Goal: Task Accomplishment & Management: Complete application form

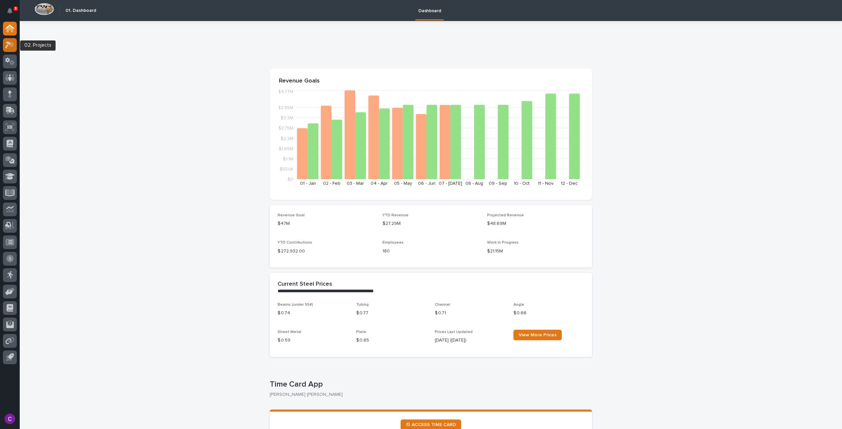
click at [9, 46] on icon at bounding box center [12, 44] width 6 height 7
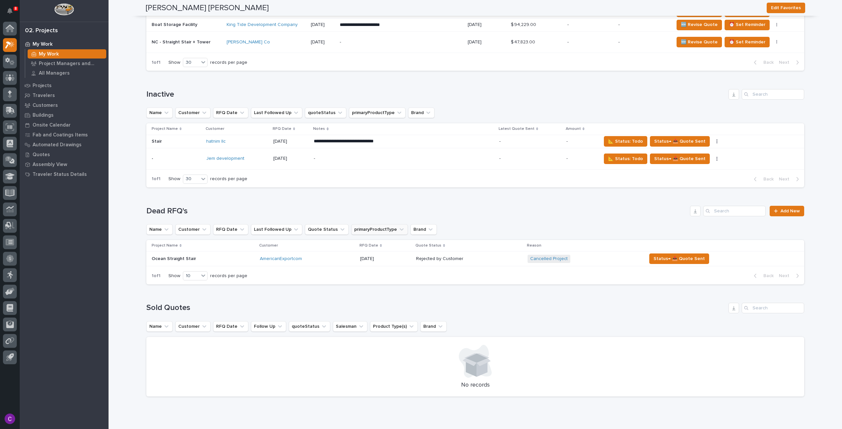
scroll to position [698, 0]
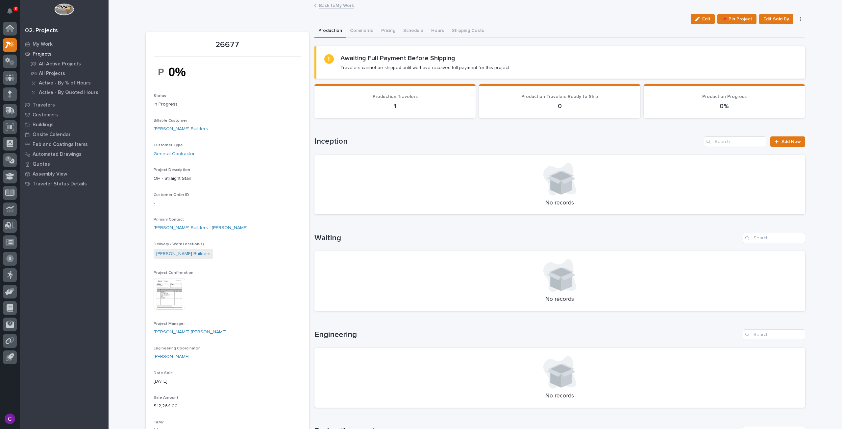
click at [337, 10] on div "Back to My Work" at bounding box center [475, 5] width 329 height 9
click at [334, 6] on link "Back to My Work" at bounding box center [336, 5] width 35 height 8
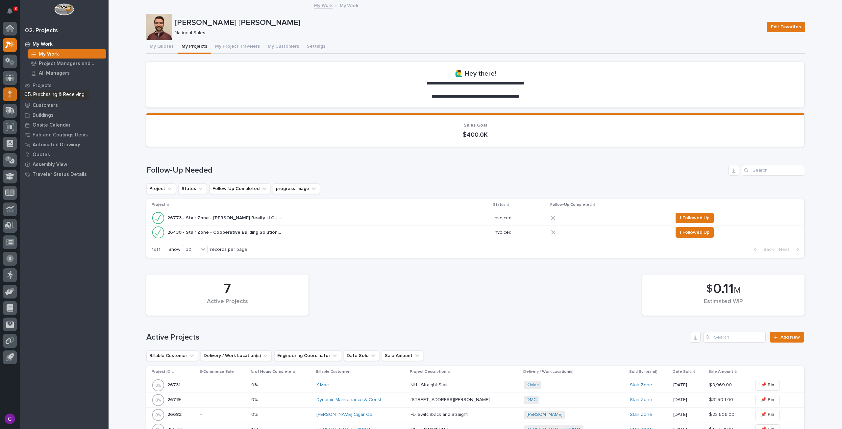
click at [7, 91] on div at bounding box center [10, 94] width 14 height 14
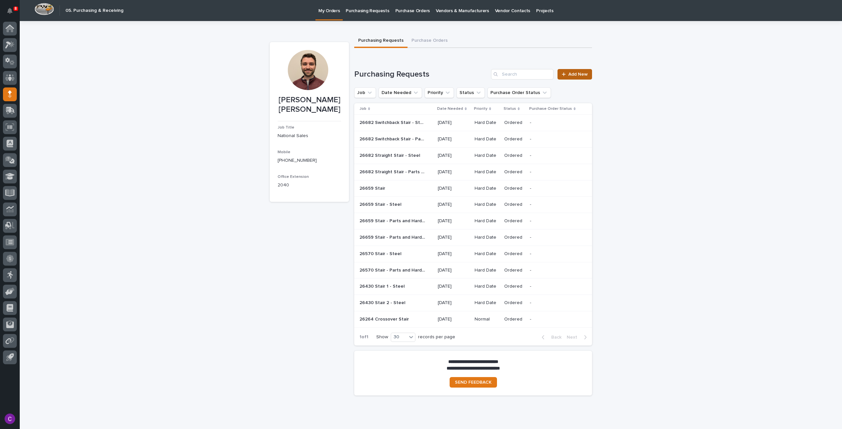
click at [570, 73] on span "Add New" at bounding box center [577, 74] width 19 height 5
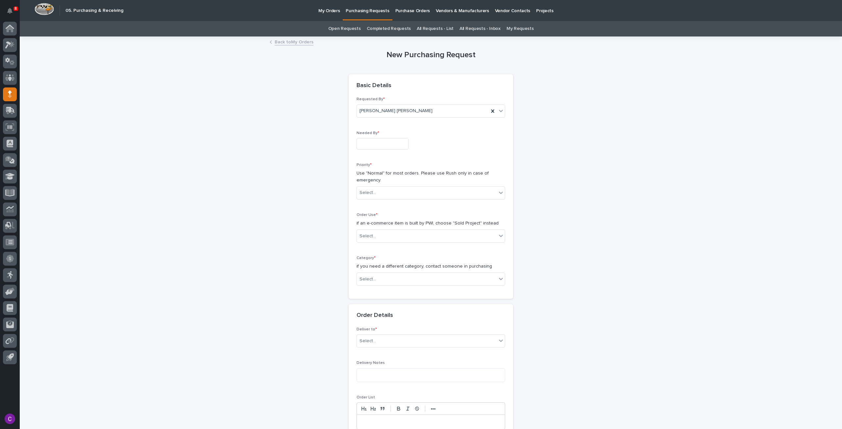
click at [379, 142] on input "text" at bounding box center [383, 144] width 52 height 12
click at [380, 99] on div "20" at bounding box center [378, 100] width 9 height 9
type input "**********"
click at [378, 185] on div "Priority * Use "Normal" for most orders. Please use Rush only in case of emerge…" at bounding box center [431, 184] width 149 height 42
click at [378, 192] on div "Select..." at bounding box center [427, 192] width 140 height 11
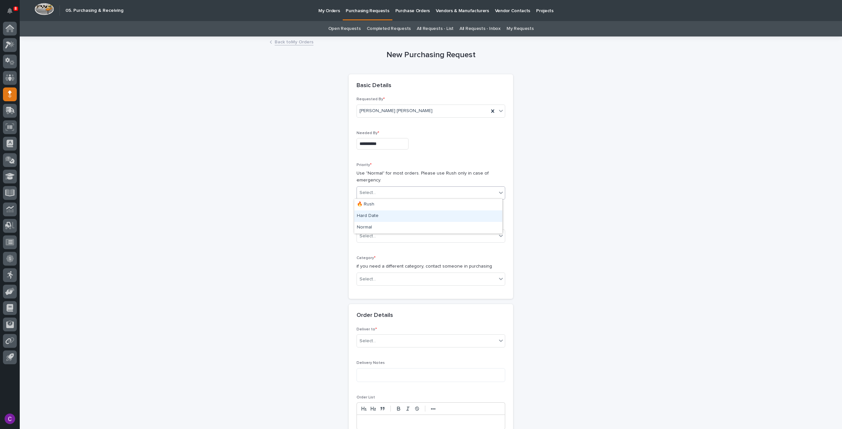
click at [384, 213] on div "Hard Date" at bounding box center [428, 216] width 148 height 12
click at [389, 235] on div "Select..." at bounding box center [427, 236] width 140 height 11
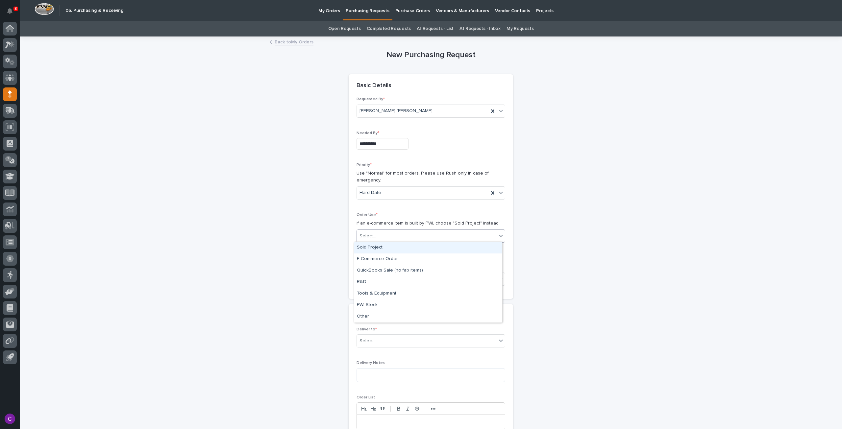
click at [389, 245] on div "Sold Project" at bounding box center [428, 248] width 148 height 12
click at [396, 286] on div "Category * if you need a different category, contact someone in purchasing Sele…" at bounding box center [431, 273] width 149 height 35
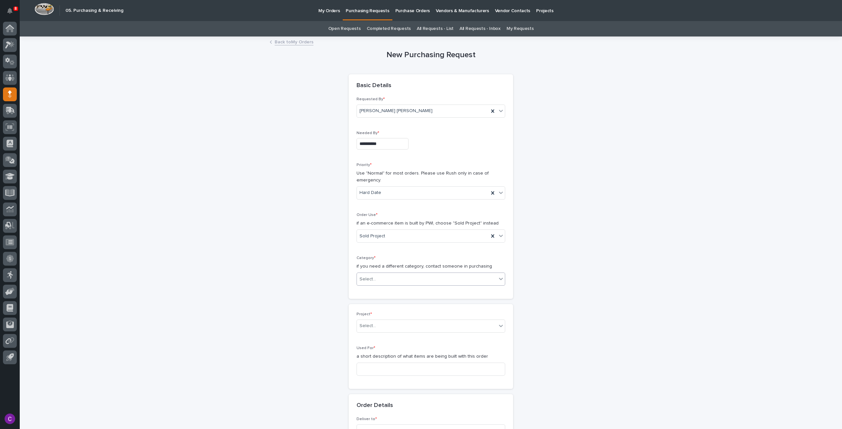
click at [389, 274] on div "Select..." at bounding box center [427, 279] width 140 height 11
click at [382, 346] on div "Parts & Hardware" at bounding box center [428, 348] width 148 height 12
click at [385, 326] on div "Select..." at bounding box center [427, 326] width 140 height 11
type input "*****"
click at [387, 338] on div "26677 - Stair Zone - [PERSON_NAME] Builders - OH - Straight Stair" at bounding box center [428, 338] width 148 height 12
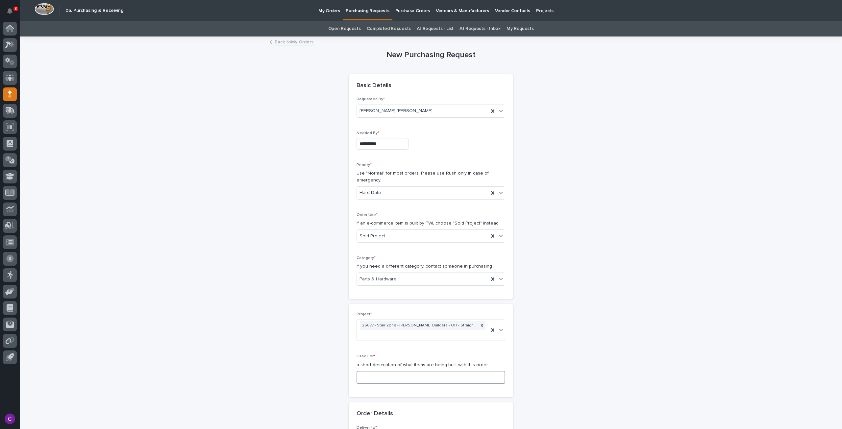
click at [371, 371] on input at bounding box center [431, 377] width 149 height 13
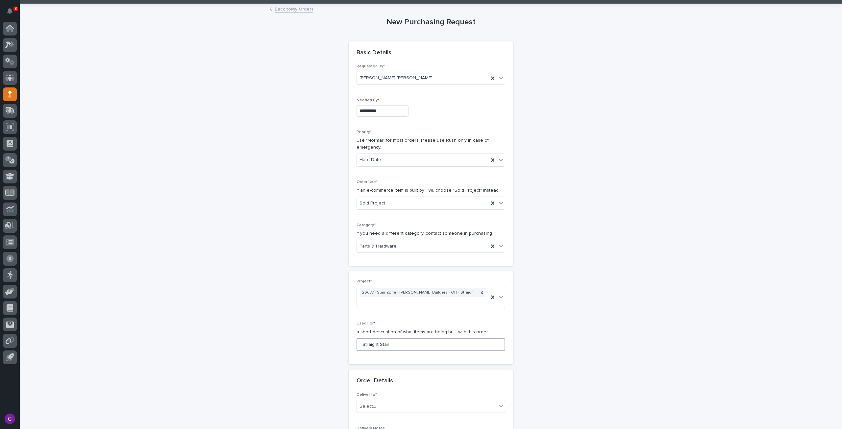
click at [360, 338] on input "Straight Stair" at bounding box center [431, 344] width 149 height 13
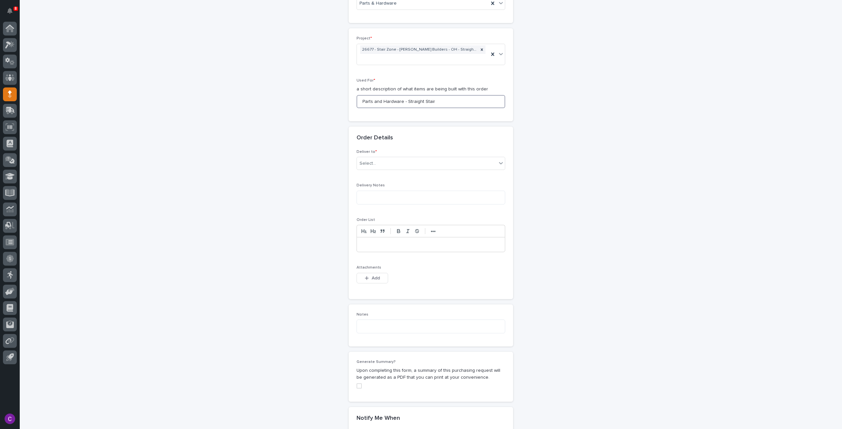
scroll to position [296, 0]
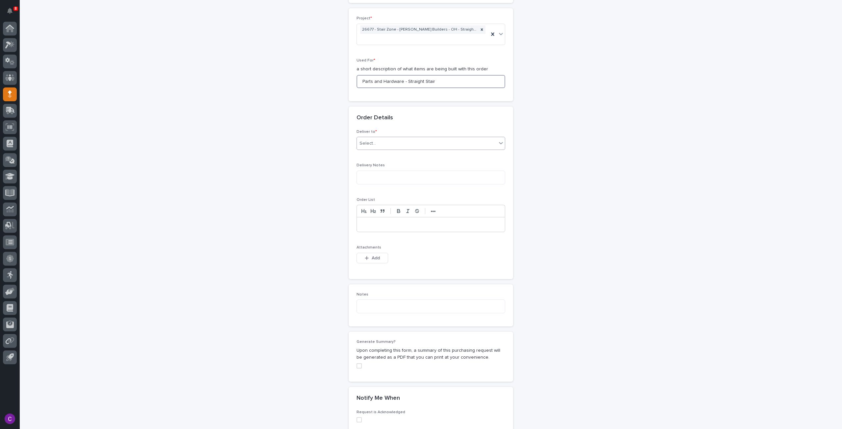
type input "Parts and Hardware - Straight Stair"
click at [438, 138] on div "Select..." at bounding box center [427, 143] width 140 height 11
click at [422, 149] on div "PWI" at bounding box center [428, 146] width 148 height 12
click at [411, 163] on div "Delivery Notes" at bounding box center [431, 176] width 149 height 27
click at [382, 253] on button "Add" at bounding box center [373, 258] width 32 height 11
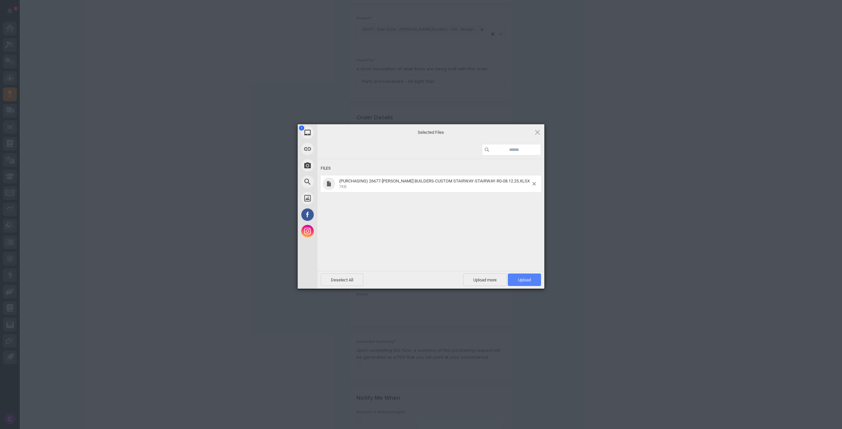
click at [524, 279] on span "Upload 1" at bounding box center [524, 280] width 13 height 5
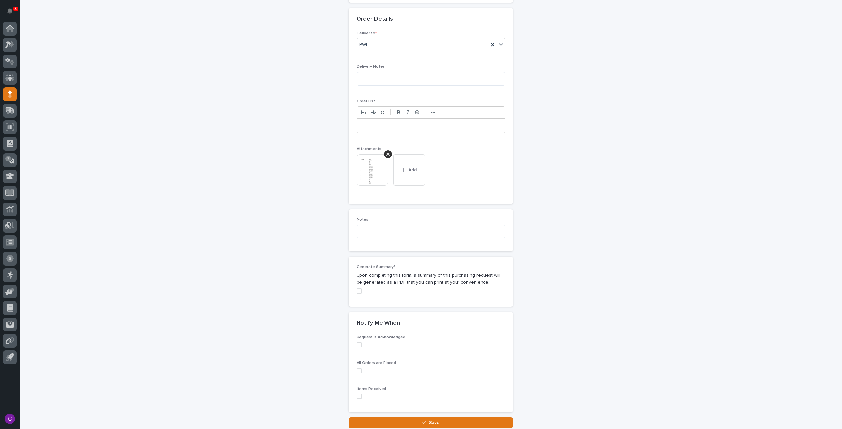
scroll to position [435, 0]
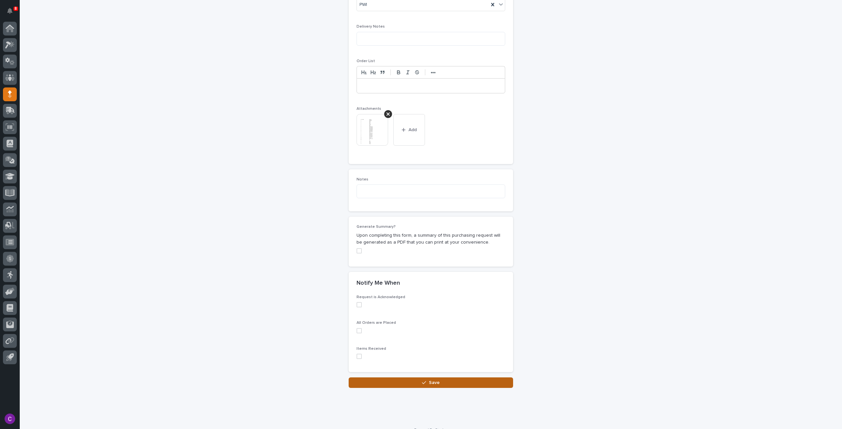
click at [451, 378] on button "Save" at bounding box center [431, 383] width 164 height 11
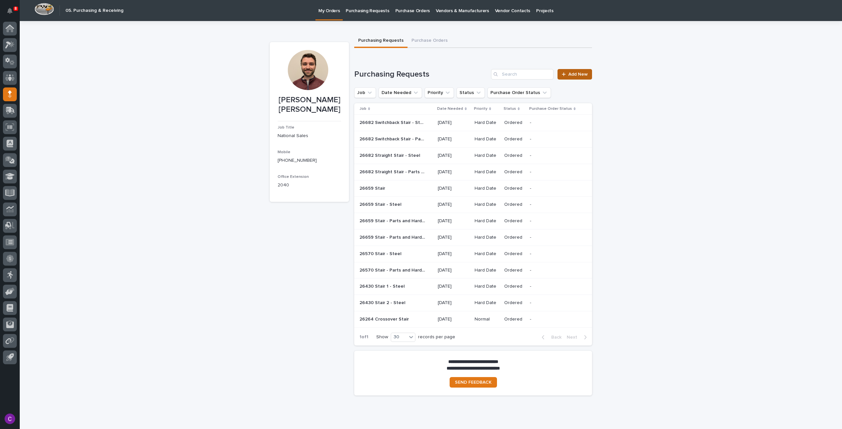
click at [569, 73] on span "Add New" at bounding box center [577, 74] width 19 height 5
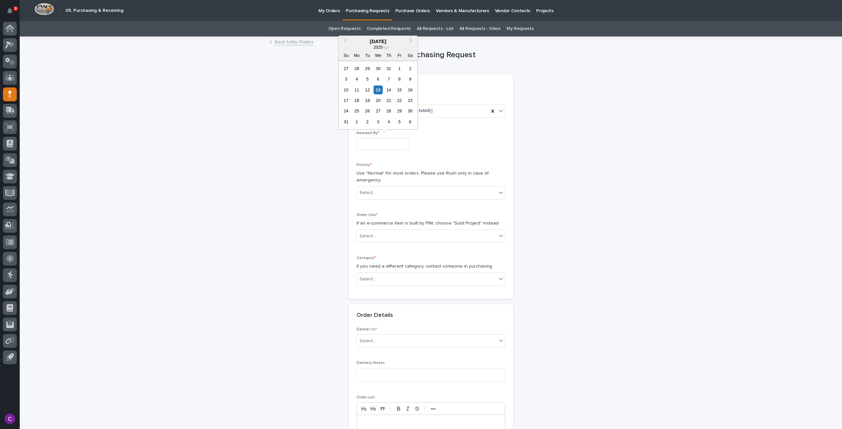
click at [371, 138] on input "text" at bounding box center [383, 144] width 52 height 12
click at [379, 100] on div "20" at bounding box center [378, 100] width 9 height 9
type input "**********"
click at [402, 190] on div "Select..." at bounding box center [427, 192] width 140 height 11
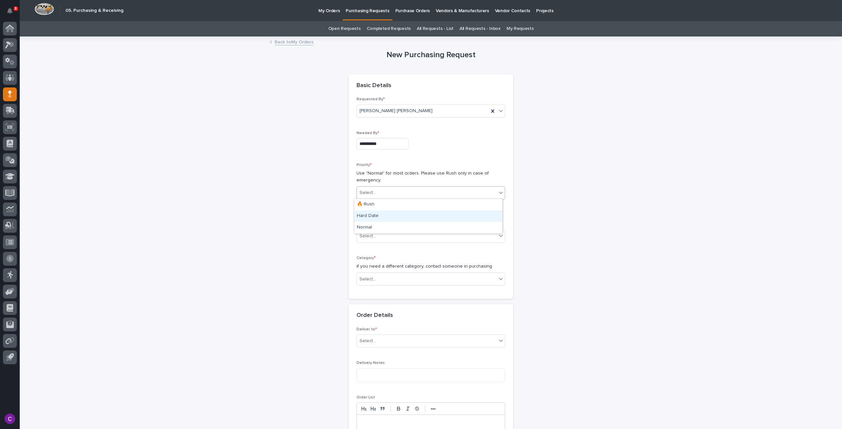
click at [391, 219] on div "Hard Date" at bounding box center [428, 216] width 148 height 12
click at [392, 236] on div "Select..." at bounding box center [427, 236] width 140 height 11
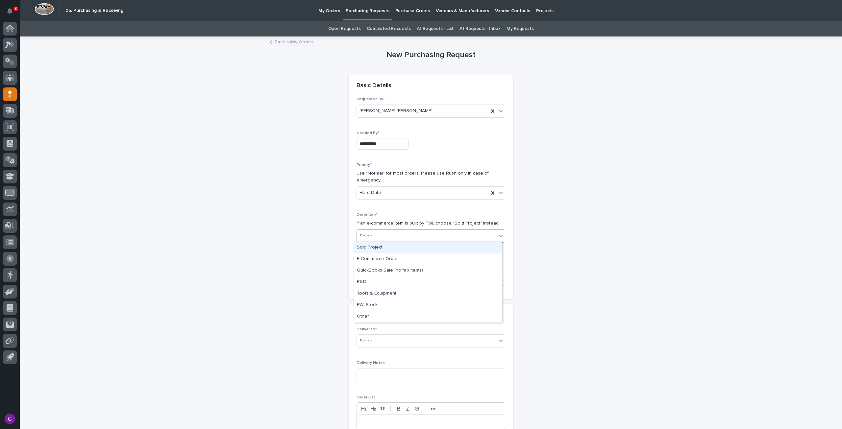
click at [389, 250] on div "Sold Project" at bounding box center [428, 248] width 148 height 12
click at [385, 278] on div "Select..." at bounding box center [427, 279] width 140 height 11
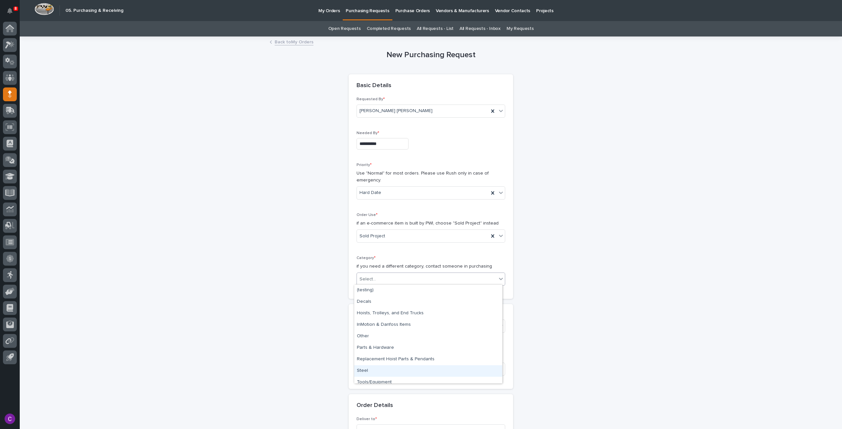
click at [384, 367] on div "Steel" at bounding box center [428, 371] width 148 height 12
click at [383, 324] on div "Select..." at bounding box center [427, 326] width 140 height 11
type input "*****"
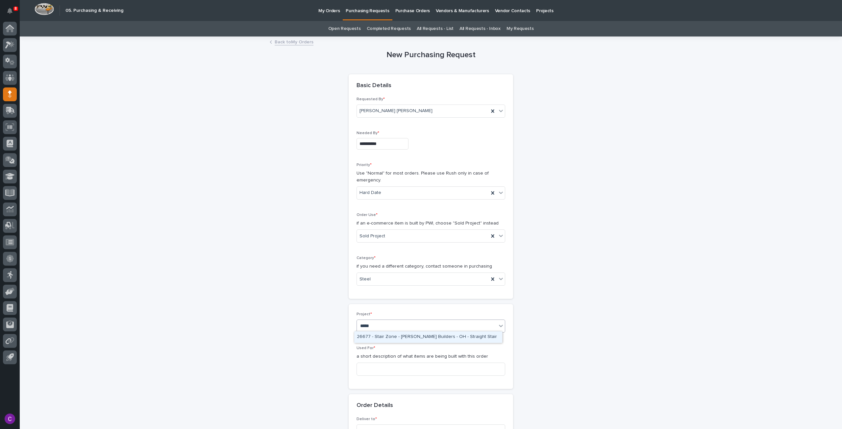
click at [382, 335] on div "26677 - Stair Zone - [PERSON_NAME] Builders - OH - Straight Stair" at bounding box center [428, 338] width 148 height 12
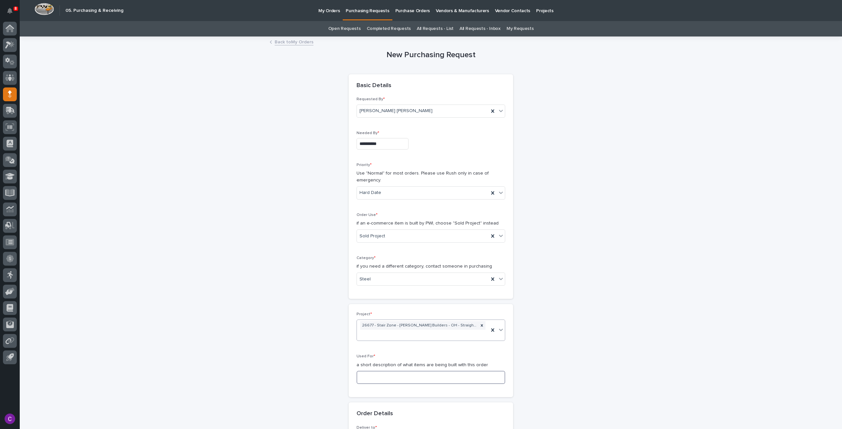
click at [383, 371] on input at bounding box center [431, 377] width 149 height 13
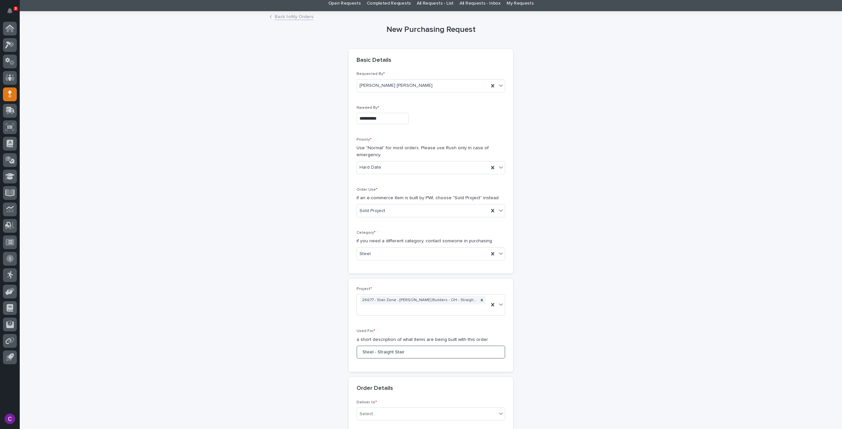
scroll to position [99, 0]
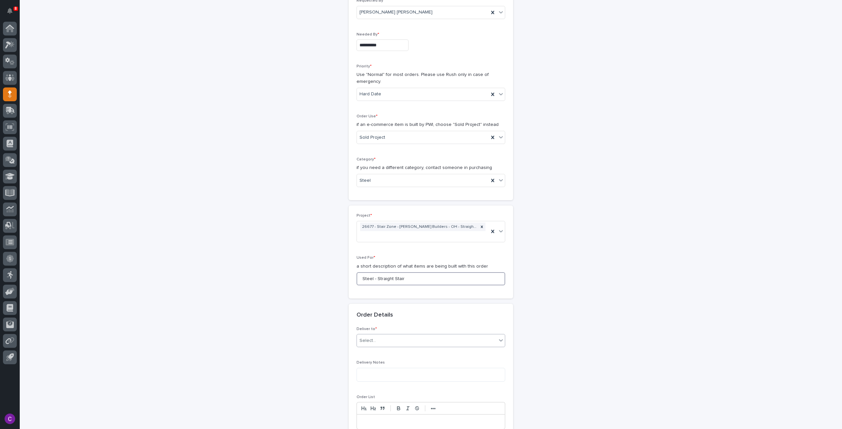
type input "Steel - Straight Stair"
click at [430, 335] on div "Select..." at bounding box center [427, 340] width 140 height 11
click at [408, 344] on div "PWI" at bounding box center [428, 344] width 148 height 12
click at [403, 368] on textarea at bounding box center [431, 375] width 149 height 14
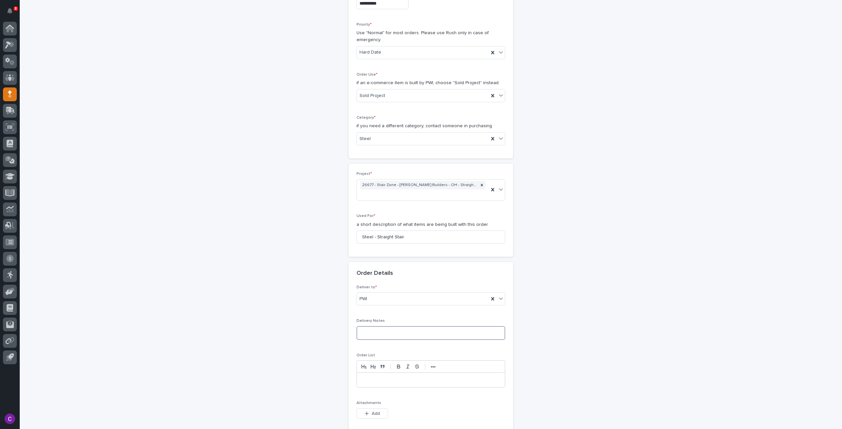
scroll to position [164, 0]
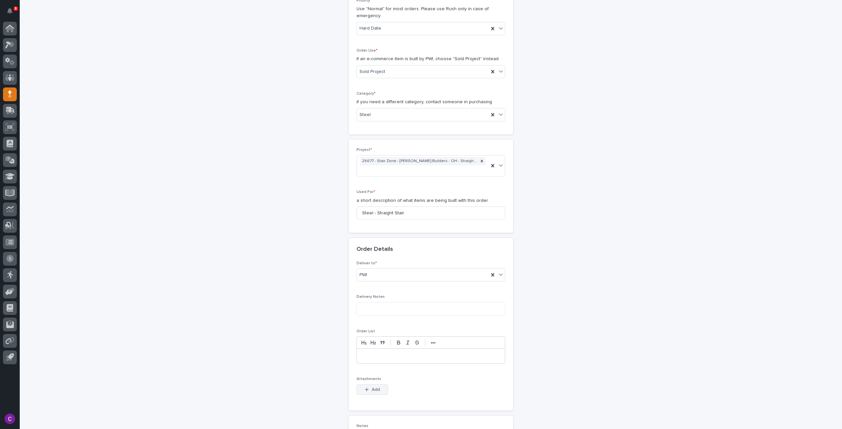
click at [372, 387] on span "Add" at bounding box center [376, 389] width 8 height 5
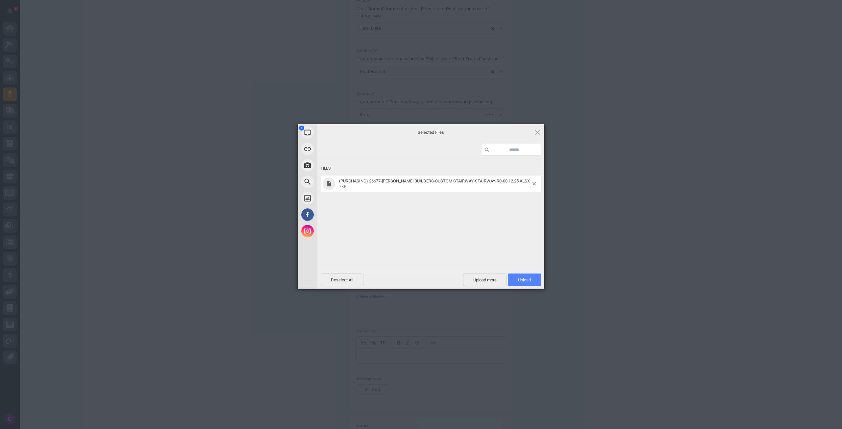
click at [524, 279] on span "Upload 1" at bounding box center [524, 280] width 13 height 5
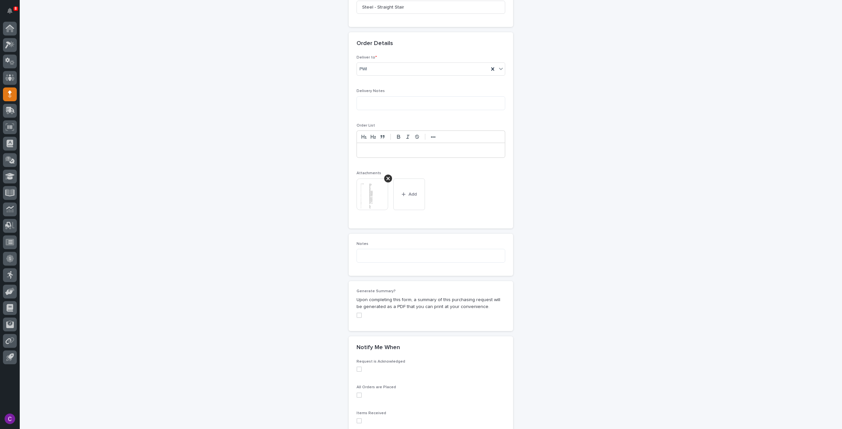
scroll to position [435, 0]
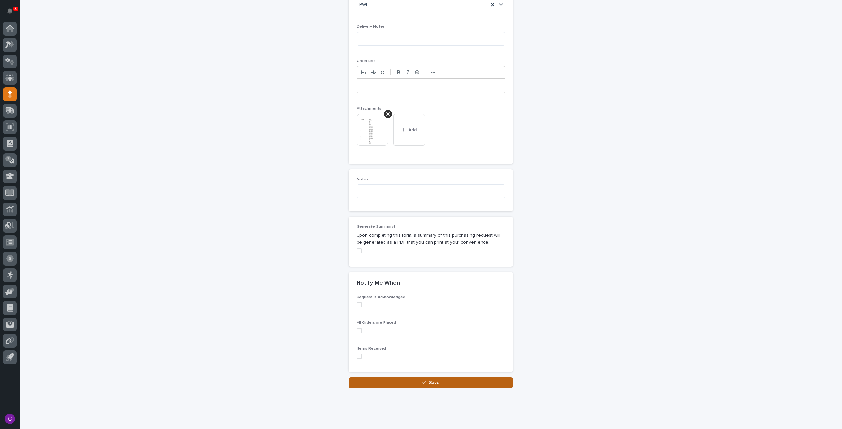
click at [460, 378] on button "Save" at bounding box center [431, 383] width 164 height 11
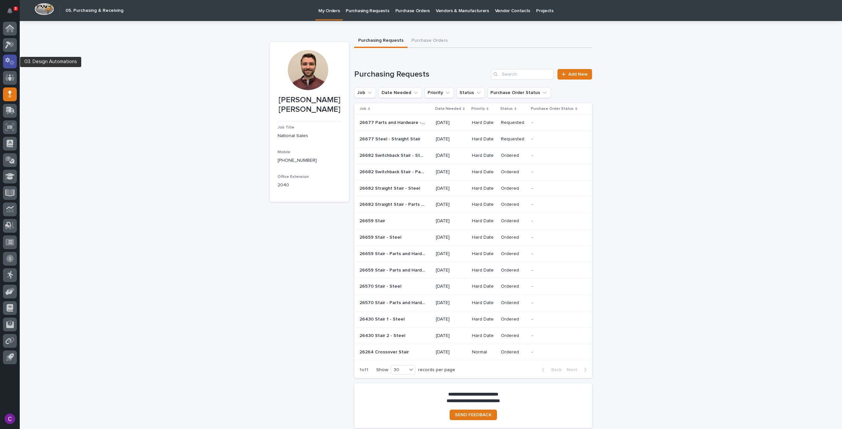
click at [7, 56] on div at bounding box center [10, 62] width 14 height 14
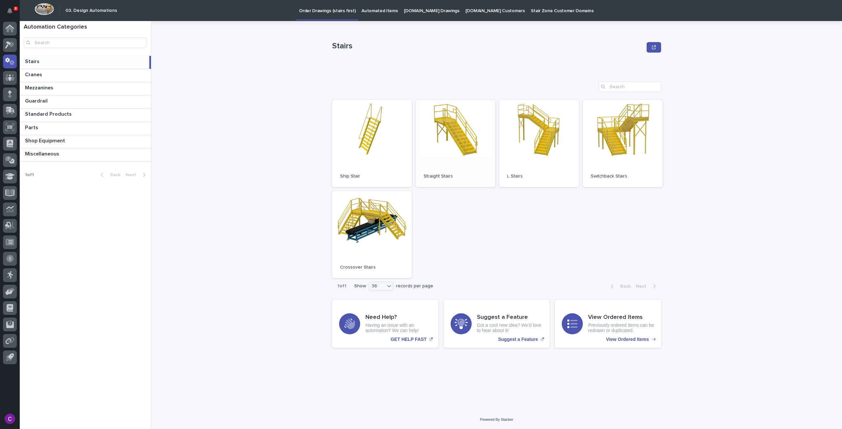
click at [463, 156] on link "Open" at bounding box center [456, 143] width 80 height 87
